Goal: Transaction & Acquisition: Purchase product/service

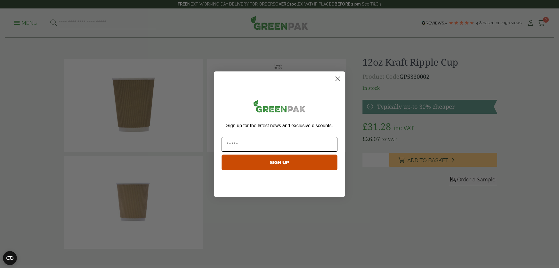
click at [278, 146] on input "Email" at bounding box center [280, 144] width 116 height 15
type input "**********"
click at [282, 162] on button "SIGN UP" at bounding box center [280, 162] width 116 height 16
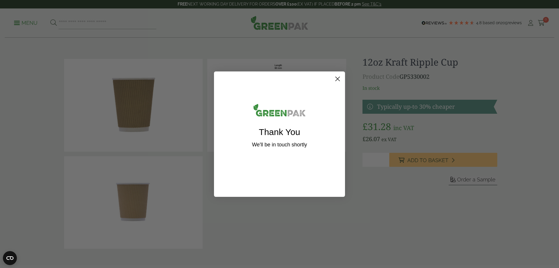
click at [338, 79] on circle "Close dialog" at bounding box center [338, 79] width 10 height 10
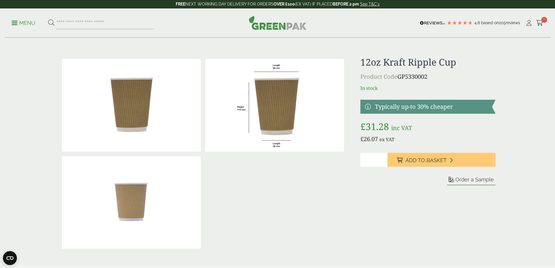
click at [127, 212] on img at bounding box center [131, 202] width 139 height 93
click at [369, 160] on input "*" at bounding box center [373, 160] width 27 height 14
click at [383, 162] on input "*" at bounding box center [373, 160] width 27 height 14
click at [382, 161] on input "*" at bounding box center [373, 160] width 27 height 14
click at [382, 162] on input "*" at bounding box center [373, 160] width 27 height 14
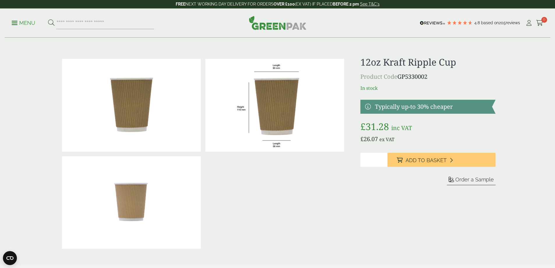
click at [382, 162] on input "*" at bounding box center [373, 160] width 27 height 14
click at [369, 163] on input "*" at bounding box center [373, 160] width 27 height 14
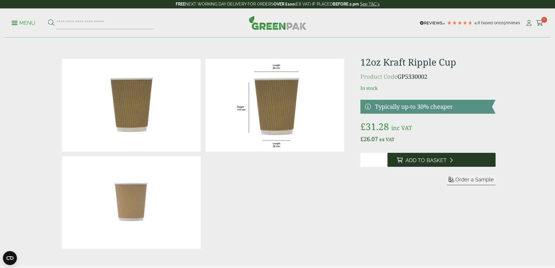
click at [416, 160] on span "Add to Basket" at bounding box center [425, 160] width 41 height 6
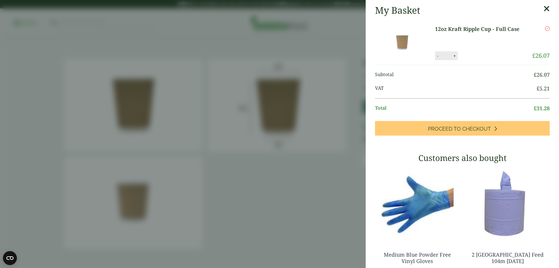
click at [451, 56] on button "+" at bounding box center [454, 55] width 6 height 5
click at [435, 57] on button "-" at bounding box center [437, 55] width 5 height 5
type input "*"
click at [545, 29] on icon "Remove this item" at bounding box center [547, 28] width 5 height 5
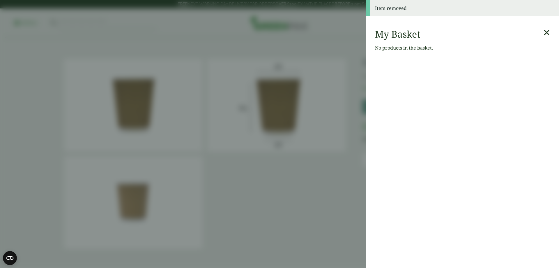
click at [543, 32] on icon at bounding box center [546, 33] width 6 height 8
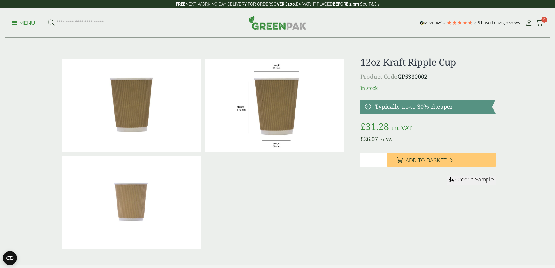
click at [415, 107] on link at bounding box center [427, 107] width 135 height 14
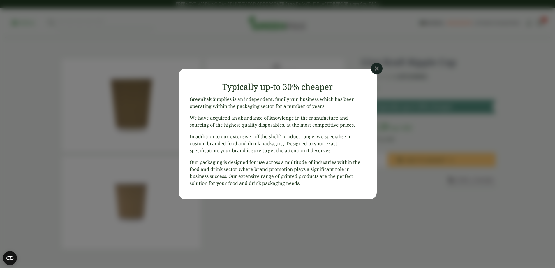
click at [376, 70] on icon at bounding box center [377, 69] width 12 height 12
